Goal: Information Seeking & Learning: Check status

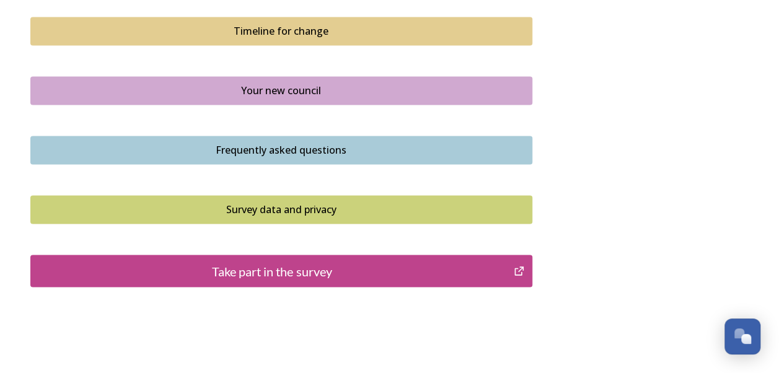
scroll to position [957, 0]
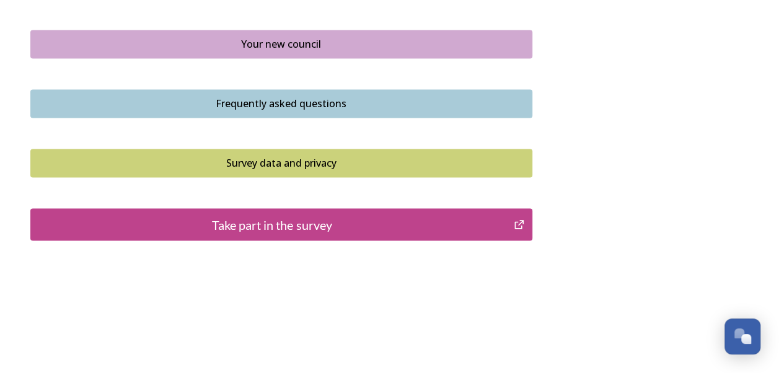
click at [402, 220] on div "Take part in the survey" at bounding box center [272, 224] width 471 height 19
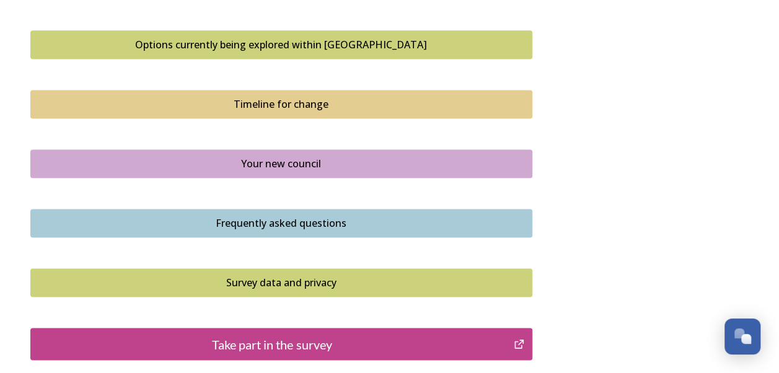
scroll to position [868, 0]
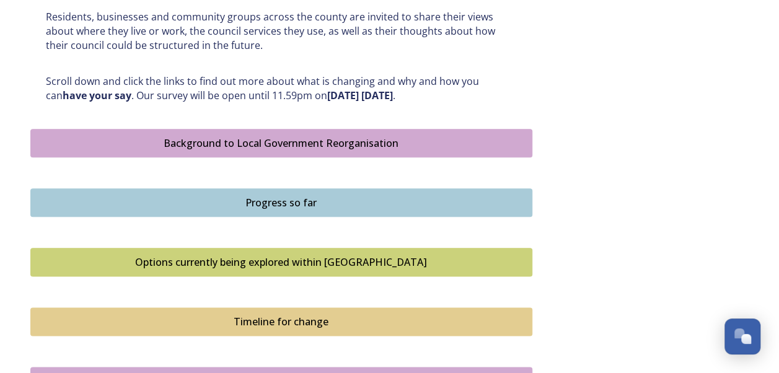
scroll to position [558, 0]
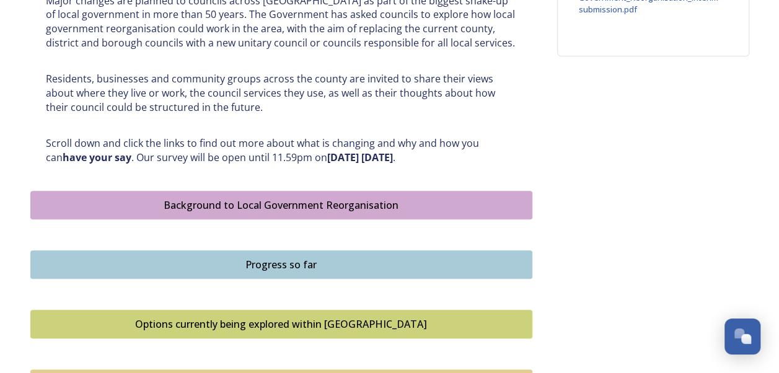
click at [435, 267] on div "Progress so far" at bounding box center [281, 264] width 488 height 15
